Goal: Task Accomplishment & Management: Manage account settings

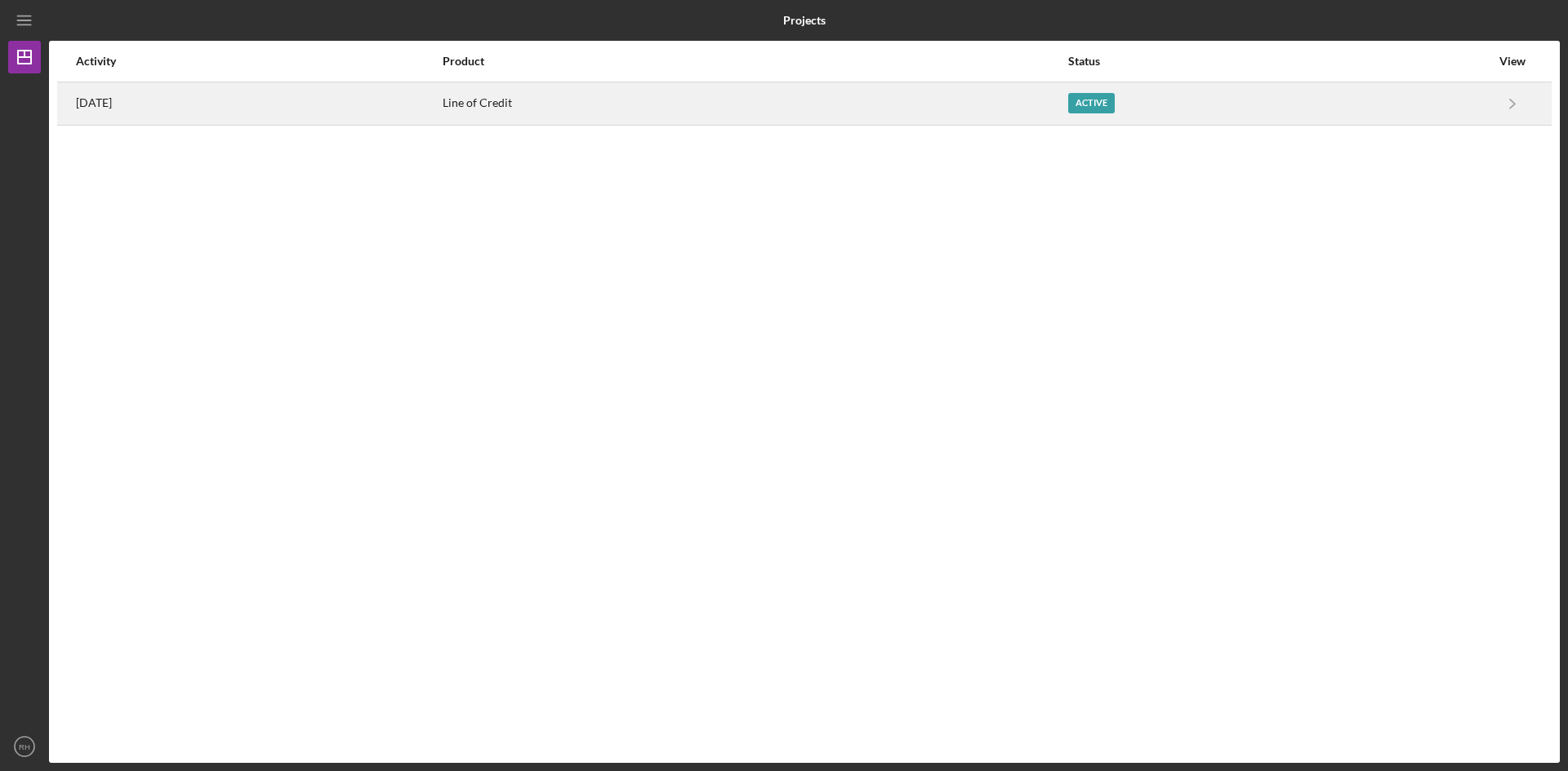
click at [1115, 101] on div "Active" at bounding box center [1092, 102] width 47 height 20
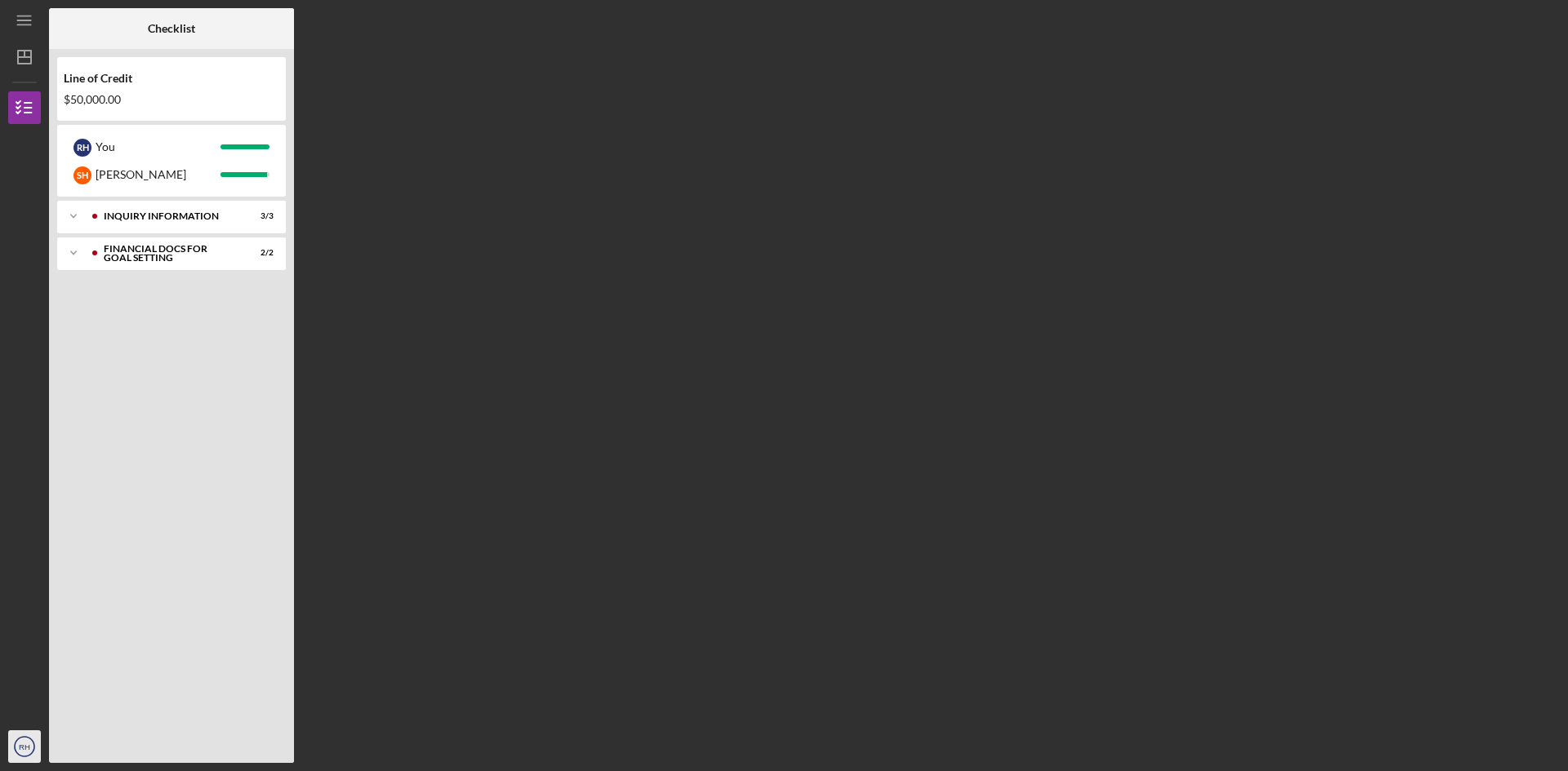
click at [25, 751] on text "RH" at bounding box center [24, 747] width 11 height 9
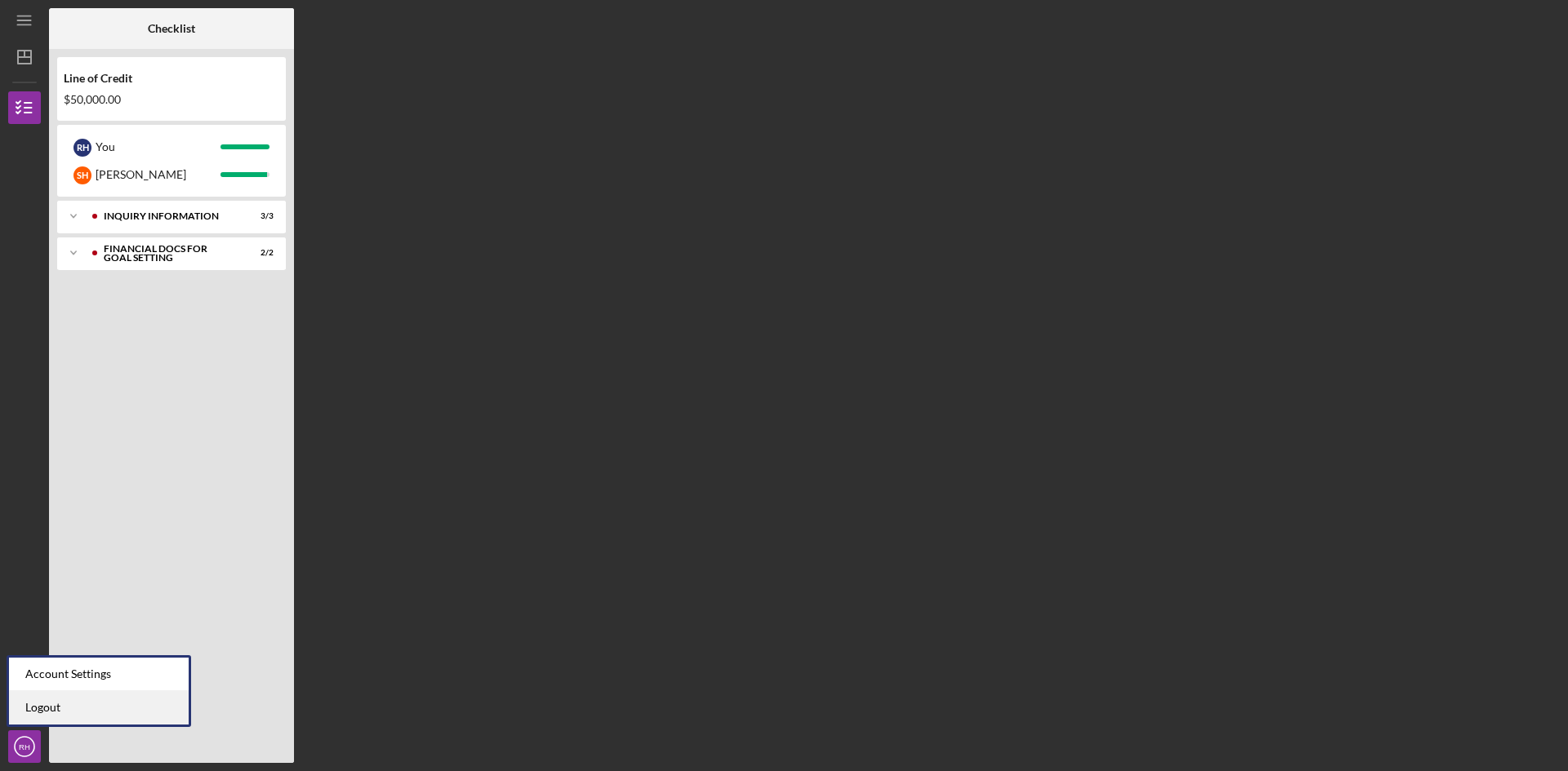
click at [43, 700] on link "Logout" at bounding box center [98, 708] width 180 height 34
